Goal: Transaction & Acquisition: Book appointment/travel/reservation

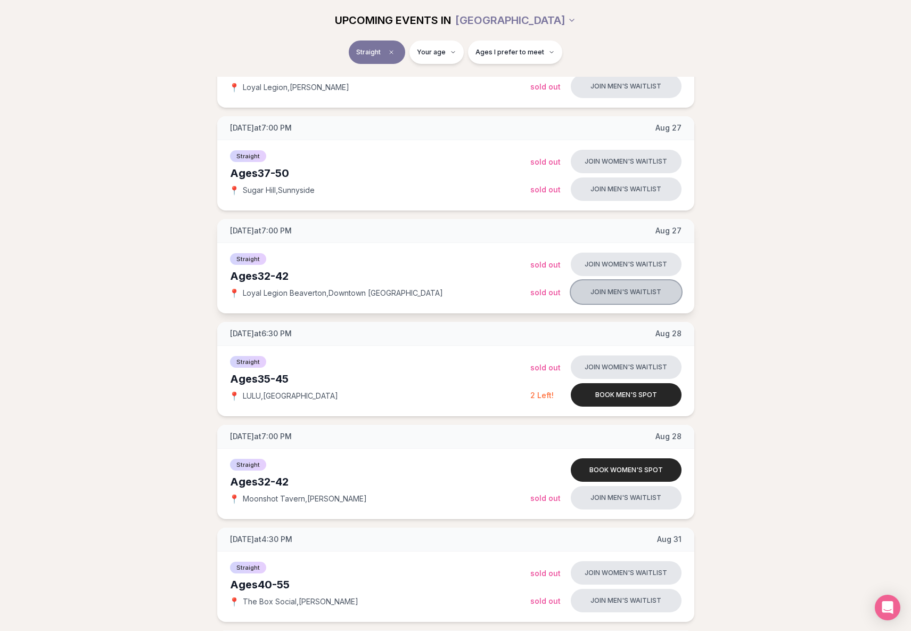
scroll to position [320, 0]
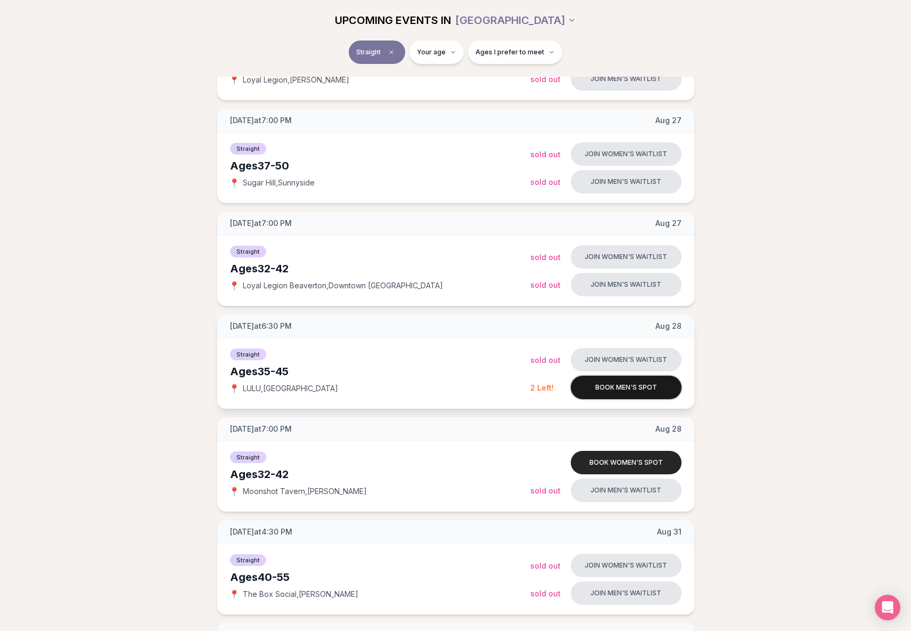
click at [626, 389] on button "Book men's spot" at bounding box center [626, 387] width 111 height 23
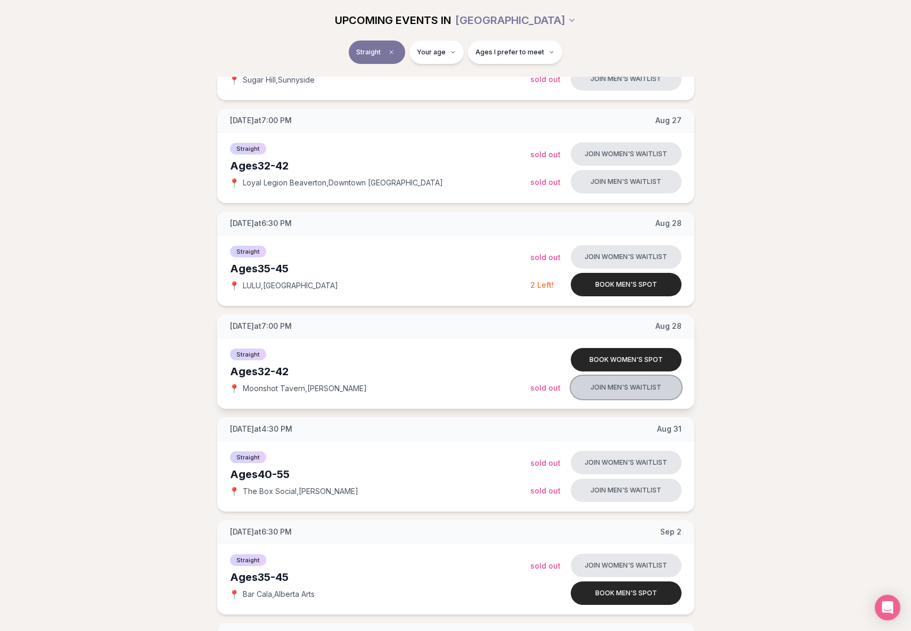
scroll to position [479, 0]
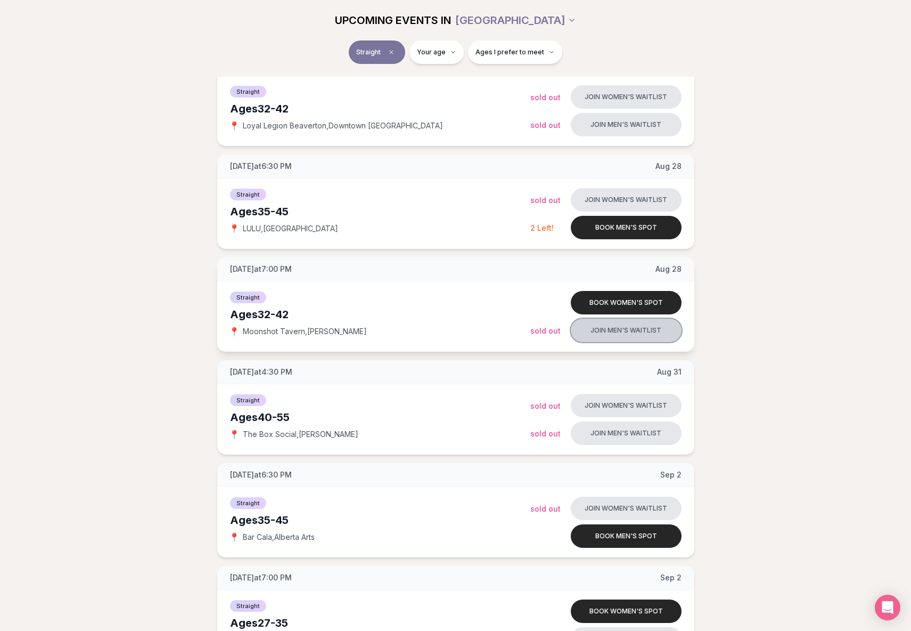
click at [650, 331] on button "Join men's waitlist" at bounding box center [626, 330] width 111 height 23
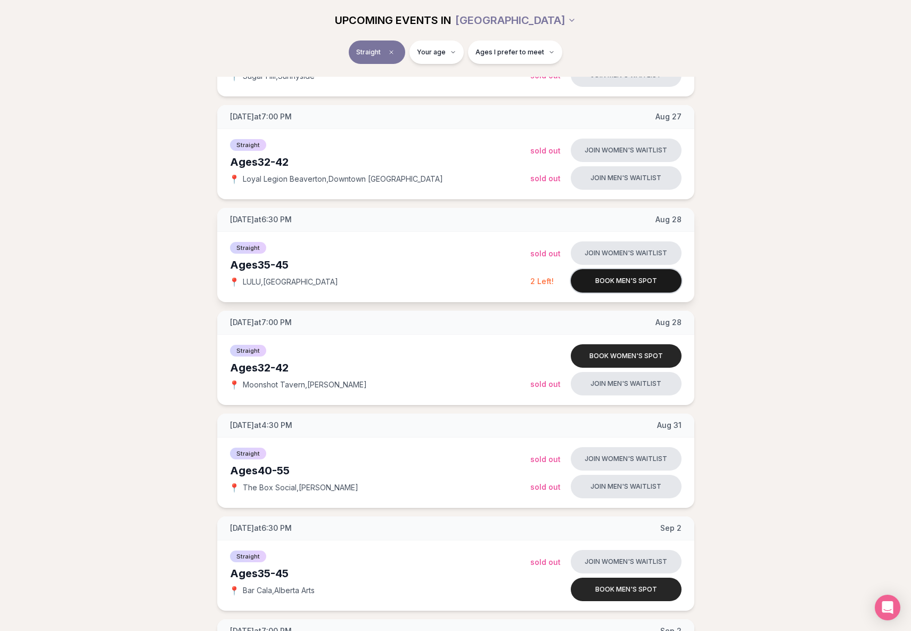
click at [617, 281] on button "Book men's spot" at bounding box center [626, 280] width 111 height 23
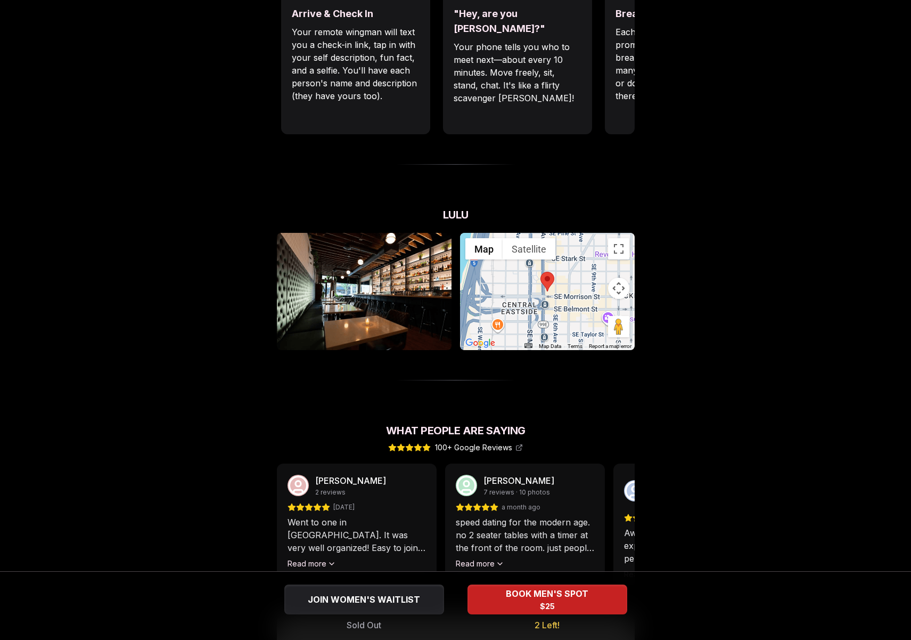
scroll to position [639, 0]
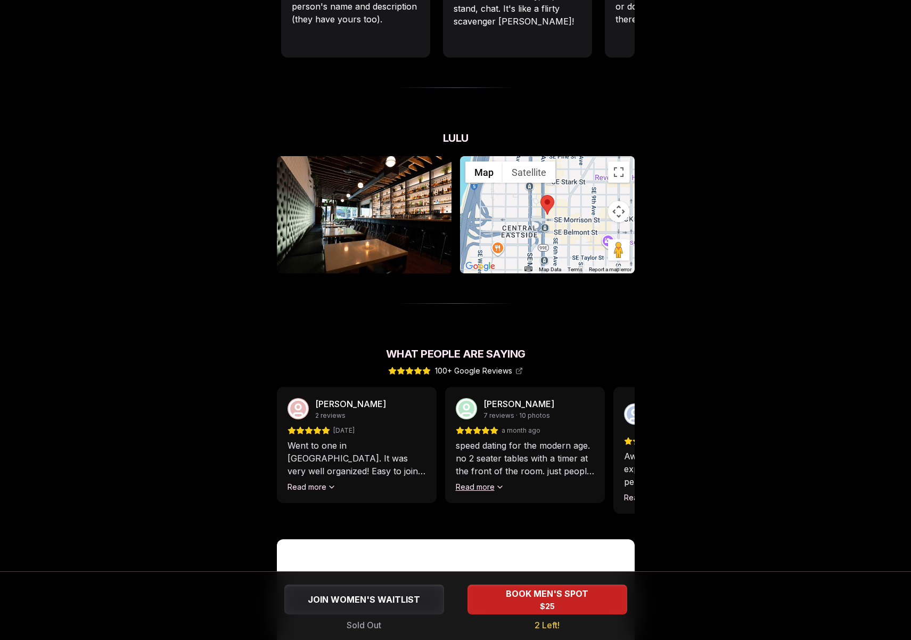
click at [498, 482] on button "Read more" at bounding box center [480, 487] width 48 height 11
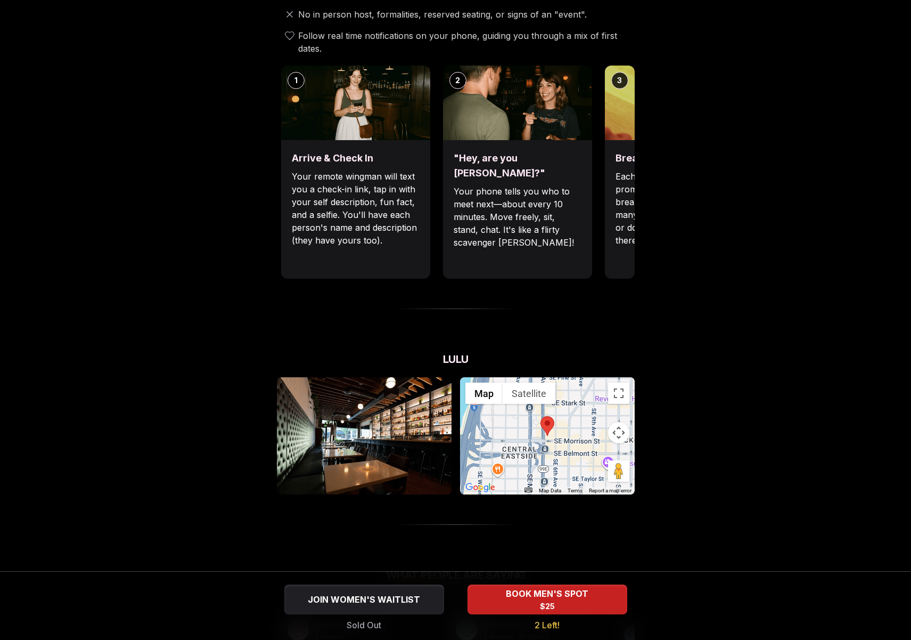
scroll to position [0, 0]
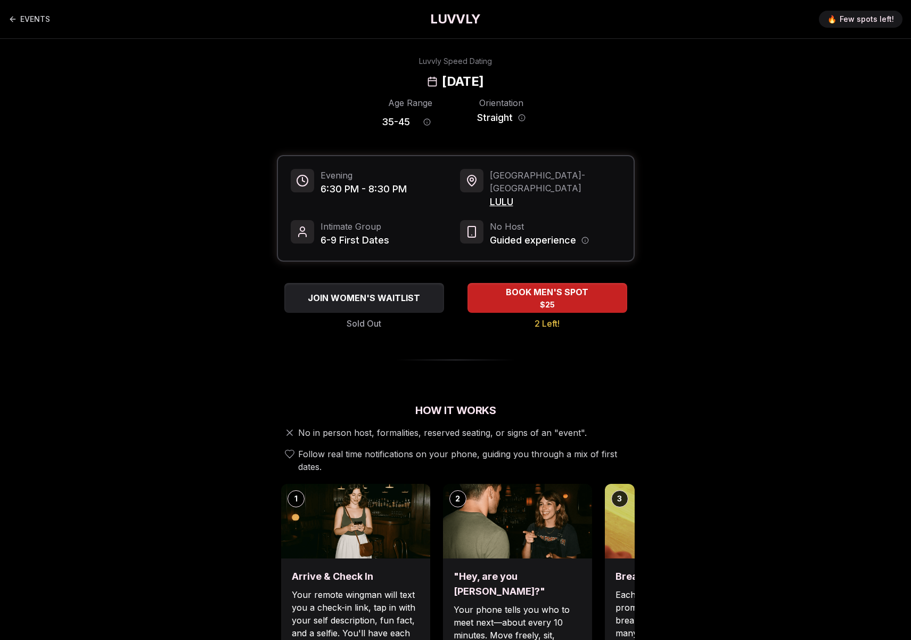
click at [707, 60] on div "Luvvly Speed Dating [DATE]" at bounding box center [456, 73] width 729 height 34
click at [546, 286] on span "BOOK MEN'S SPOT" at bounding box center [547, 292] width 88 height 13
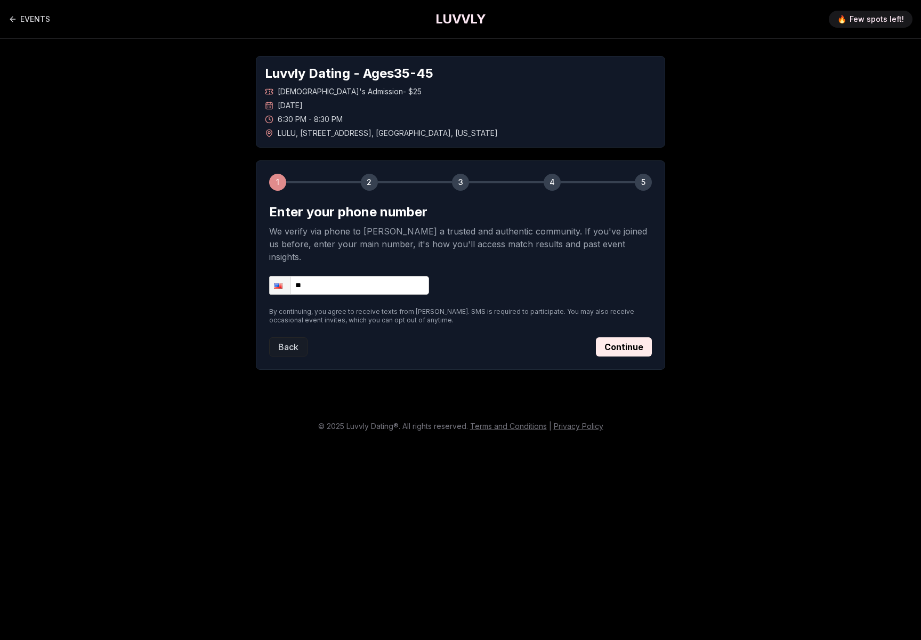
click at [346, 276] on input "**" at bounding box center [349, 285] width 160 height 19
type input "**********"
click at [640, 337] on button "Continue" at bounding box center [624, 346] width 56 height 19
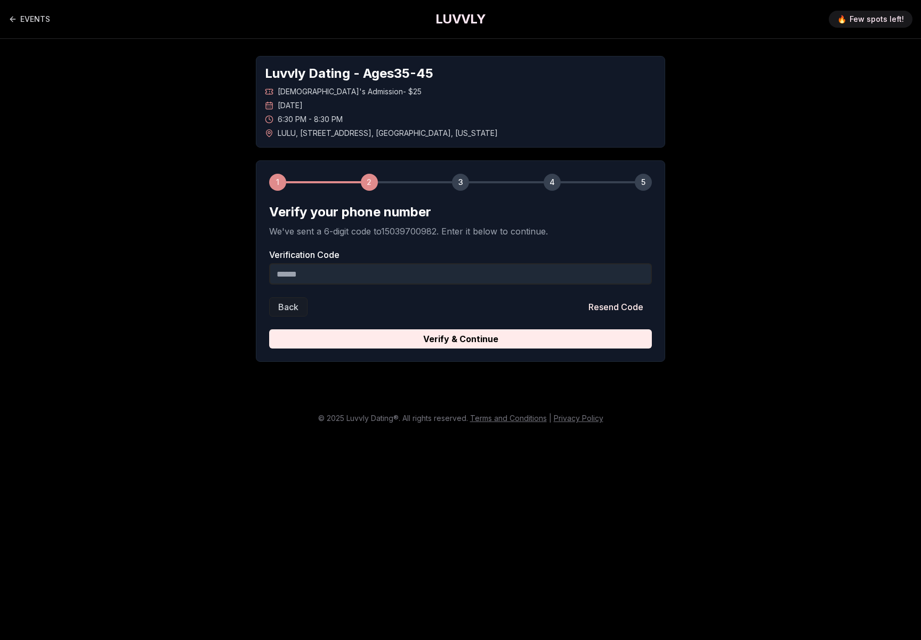
click at [335, 269] on input "Verification Code" at bounding box center [460, 273] width 382 height 21
type input "******"
click at [269, 329] on button "Verify & Continue" at bounding box center [460, 338] width 382 height 19
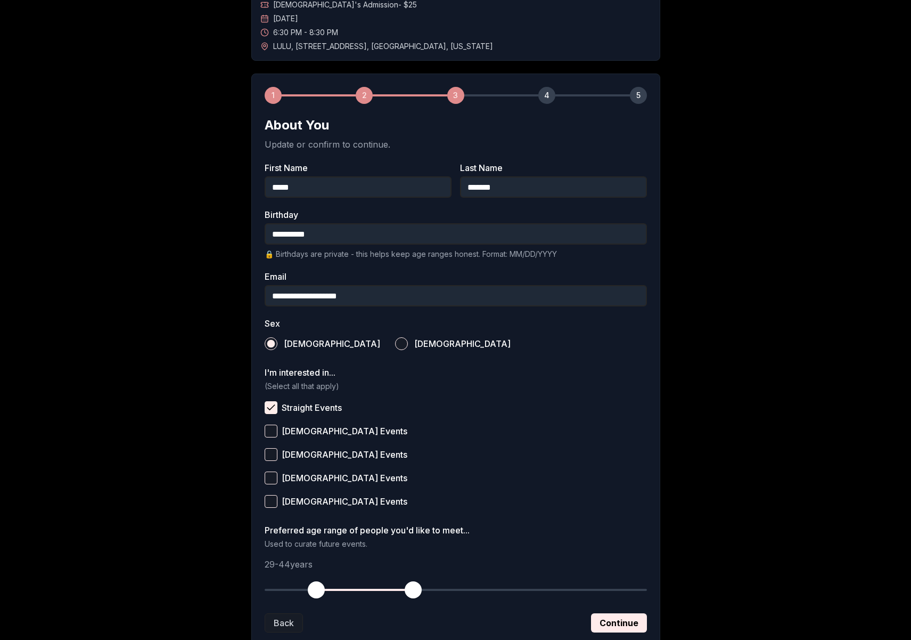
scroll to position [107, 0]
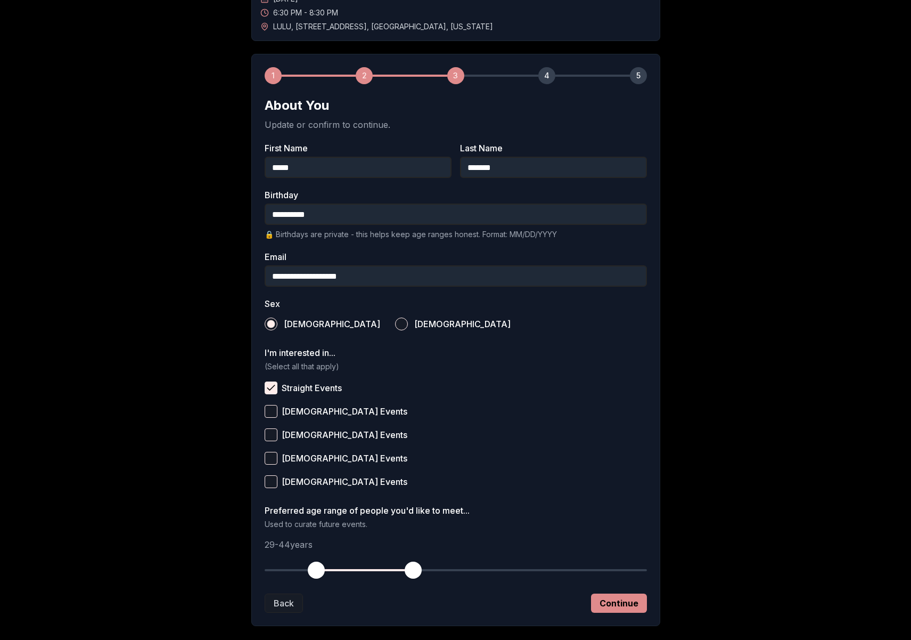
click at [613, 600] on button "Continue" at bounding box center [619, 602] width 56 height 19
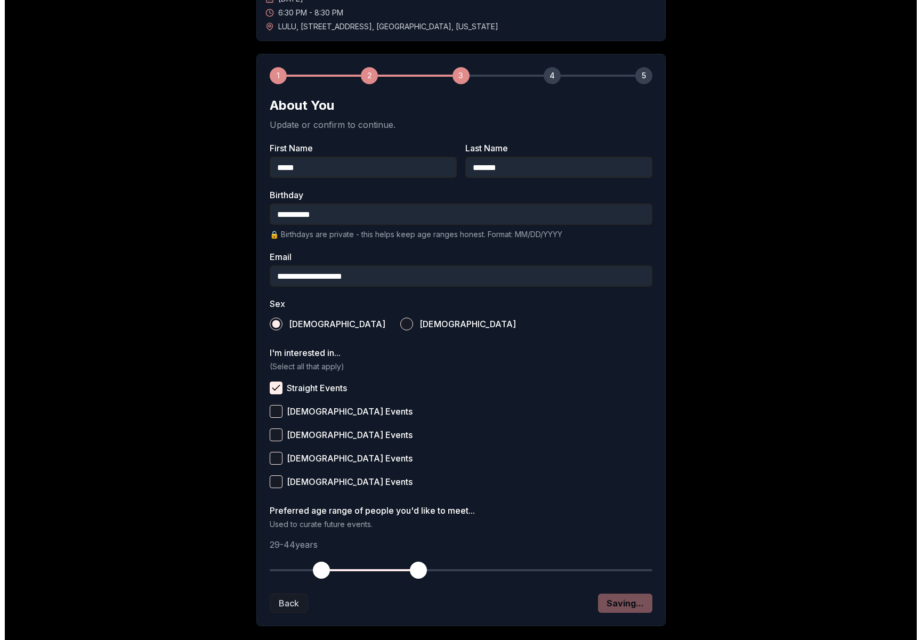
scroll to position [0, 0]
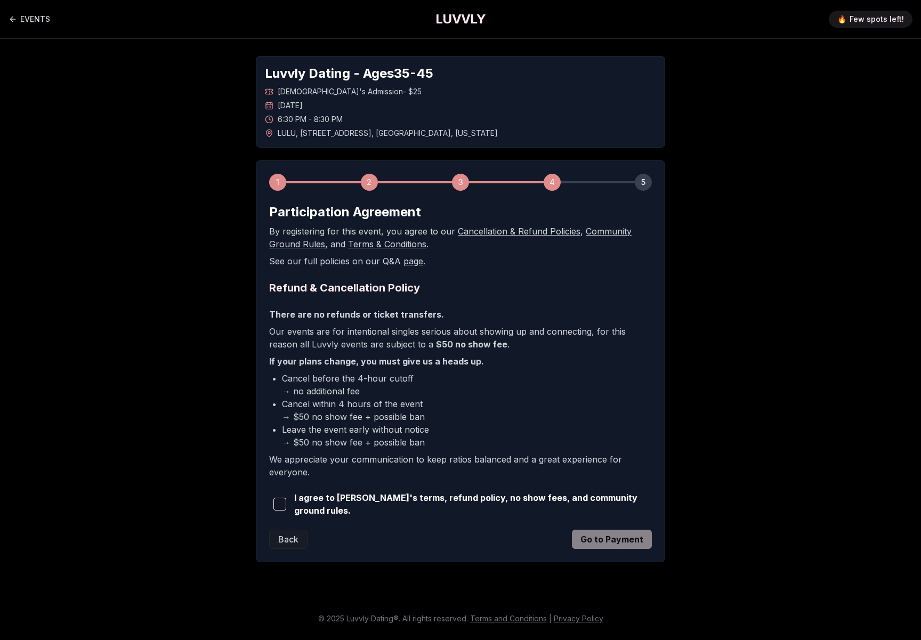
click at [282, 503] on span "button" at bounding box center [279, 504] width 13 height 13
click at [617, 538] on button "Go to Payment" at bounding box center [612, 539] width 80 height 19
